Goal: Task Accomplishment & Management: Manage account settings

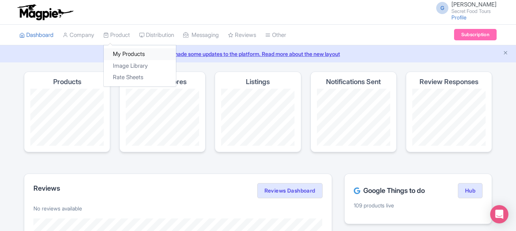
click at [133, 51] on link "My Products" at bounding box center [140, 54] width 72 height 12
click at [135, 53] on link "My Products" at bounding box center [140, 54] width 72 height 12
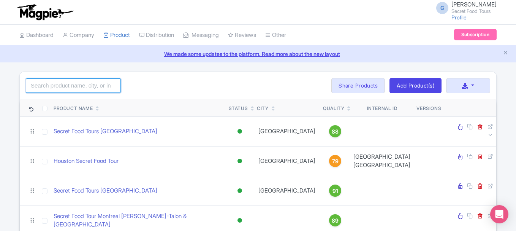
click at [93, 87] on input "search" at bounding box center [73, 85] width 95 height 14
type input "k"
type input "[GEOGRAPHIC_DATA]"
click button "Search" at bounding box center [0, 0] width 0 height 0
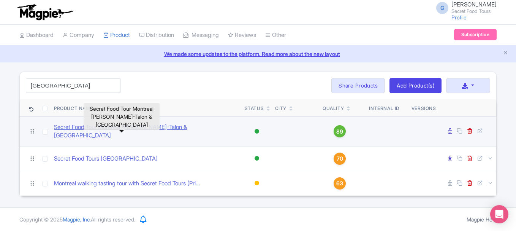
click at [106, 129] on link "Secret Food Tour Montreal [PERSON_NAME]-Talon & [GEOGRAPHIC_DATA]" at bounding box center [146, 131] width 185 height 17
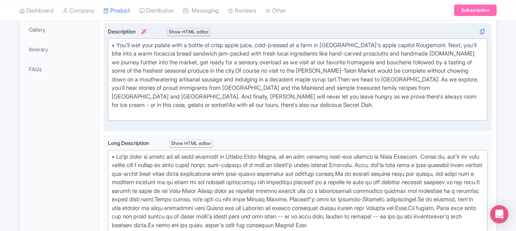
scroll to position [212, 0]
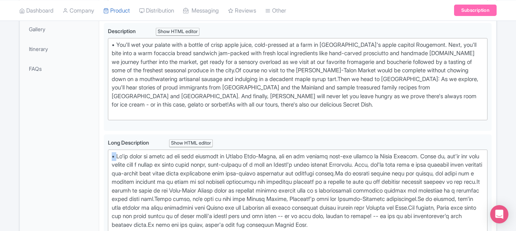
drag, startPoint x: 116, startPoint y: 156, endPoint x: 97, endPoint y: 157, distance: 19.4
click at [97, 157] on div "General Booking Info Locations Settings Pricing Gallery Itinerary FAQs Secret F…" at bounding box center [258, 228] width 477 height 625
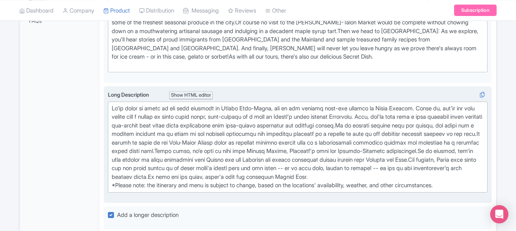
scroll to position [261, 0]
click at [400, 114] on div "*Please note: the itinerary and menu is subject to change, based on the locatio…" at bounding box center [298, 146] width 372 height 86
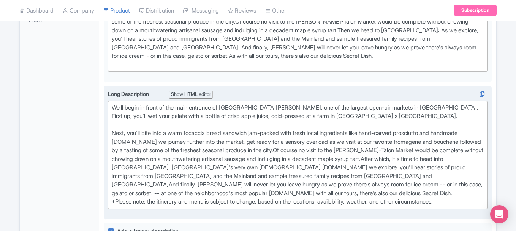
click at [399, 159] on div "We'll begin in front of the main entrance of Marché Jean-Talon, one of the larg…" at bounding box center [298, 154] width 372 height 103
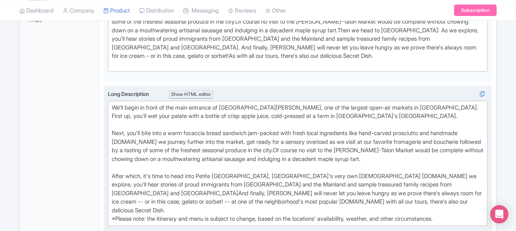
click at [337, 201] on div "We'll begin in front of the main entrance of Marché Jean-Talon, one of the larg…" at bounding box center [298, 163] width 372 height 120
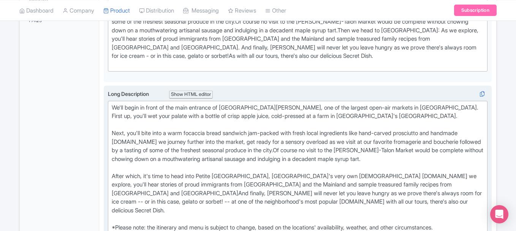
click at [405, 183] on div "We'll begin in front of the main entrance of Marché Jean-Talon, one of the larg…" at bounding box center [298, 167] width 372 height 128
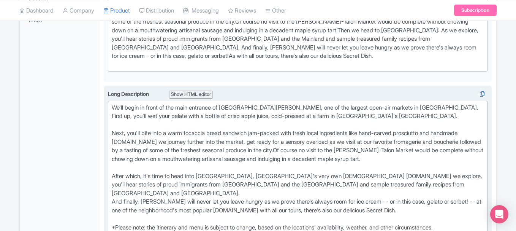
type trix-editor "<div>We'll begin in front of the main entrance of Marché Jean-Talon, one of the…"
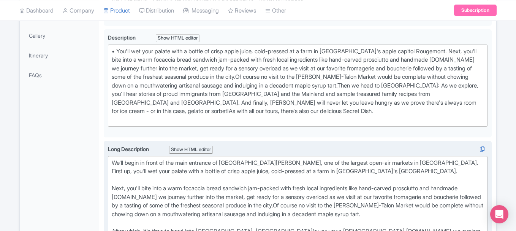
scroll to position [204, 0]
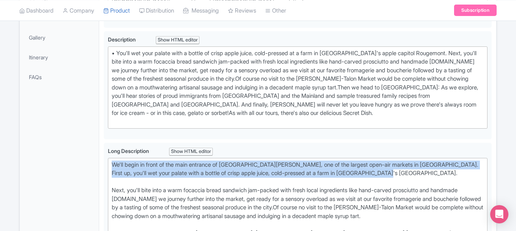
drag, startPoint x: 407, startPoint y: 172, endPoint x: 53, endPoint y: 154, distance: 354.3
copy div "We'll begin in front of the main entrance of Marché Jean-Talon, one of the larg…"
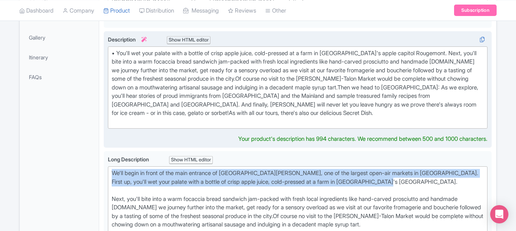
scroll to position [212, 0]
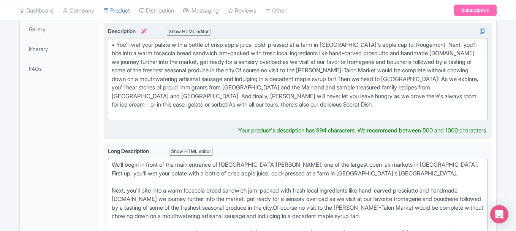
click at [180, 80] on div "• You'll wet your palate with a bottle of crisp apple juice, cold-pressed at a …" at bounding box center [298, 79] width 372 height 77
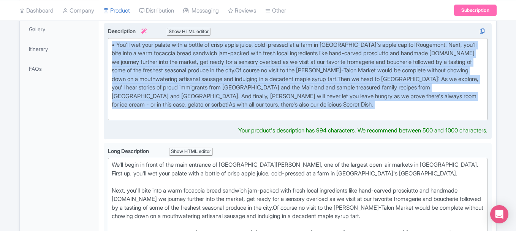
paste trix-editor "We'll begin in front of the main entrance of Marché Jean-Talon, one of the larg…"
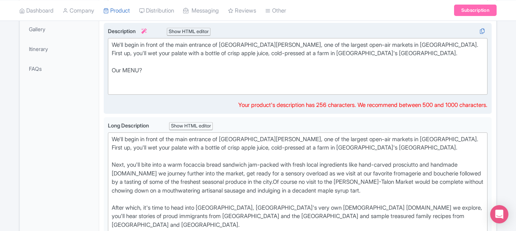
paste trix-editor "<ul><li>Focaccia Sandwich&nbsp;</li><li>Seasonal Local Produce&nbsp;</li><li>Ma…"
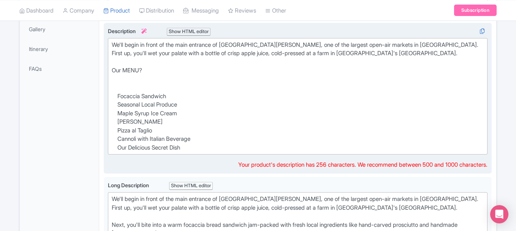
click at [155, 78] on div "We'll begin in front of the main entrance of Marché Jean-Talon, one of the larg…" at bounding box center [298, 66] width 372 height 51
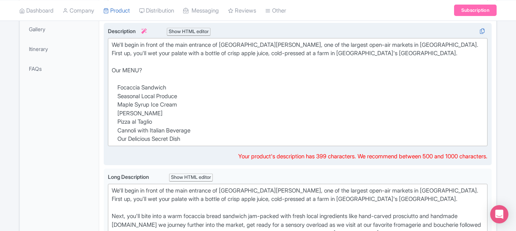
type trix-editor "<div>We'll begin in front of the main entrance of Marché Jean-Talon, one of the…"
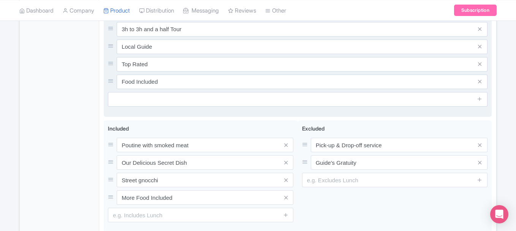
scroll to position [598, 0]
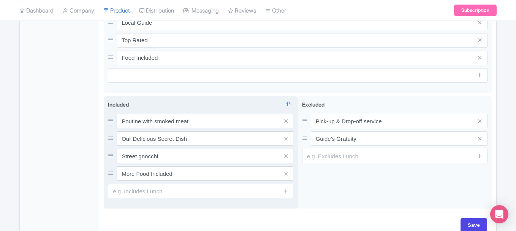
click at [288, 149] on div "Poutine with smoked meat Our Delicious Secret Dish Street gnocchi More Food Inc…" at bounding box center [201, 147] width 186 height 67
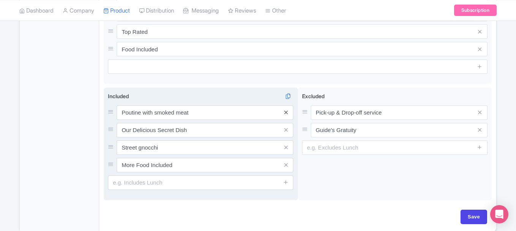
click at [284, 109] on icon at bounding box center [285, 112] width 3 height 6
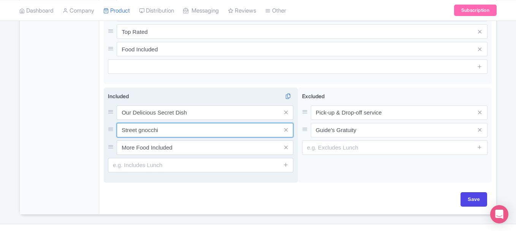
click at [258, 120] on input "Street gnocchi" at bounding box center [205, 112] width 177 height 14
type input "Italian Focaccia"
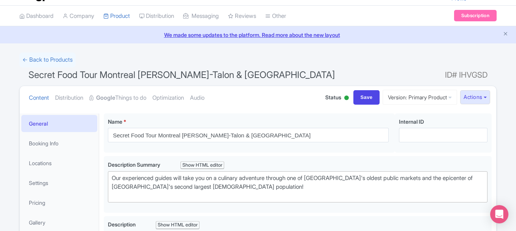
scroll to position [17, 0]
